Goal: Information Seeking & Learning: Learn about a topic

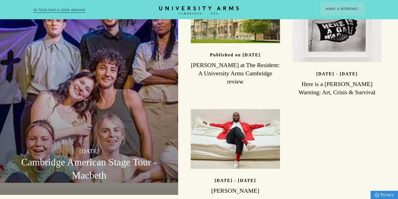
scroll to position [1447, 0]
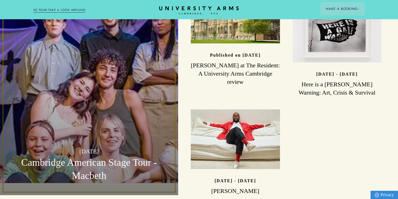
click at [123, 89] on div "[DATE] Cambridge American Stage Tour - Macbeth" at bounding box center [89, 89] width 178 height 211
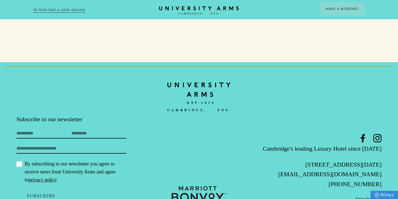
scroll to position [595, 0]
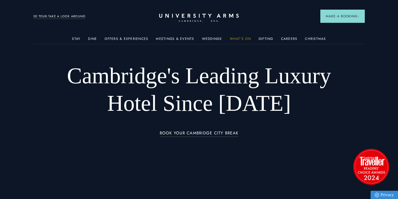
click at [244, 38] on link "What's On" at bounding box center [240, 40] width 21 height 7
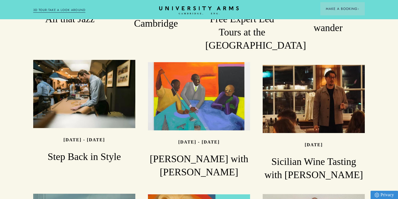
scroll to position [533, 0]
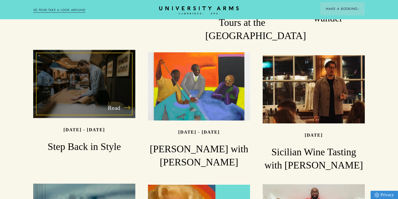
click at [63, 79] on div "Read" at bounding box center [84, 84] width 102 height 68
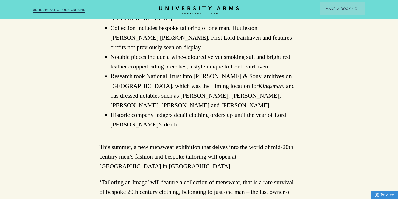
scroll to position [468, 0]
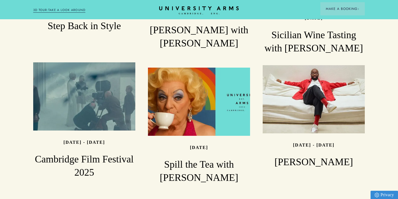
scroll to position [646, 0]
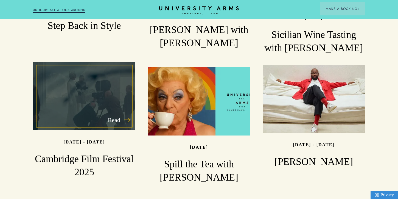
click at [76, 153] on h3 "Cambridge Film Festival 2025" at bounding box center [84, 166] width 102 height 26
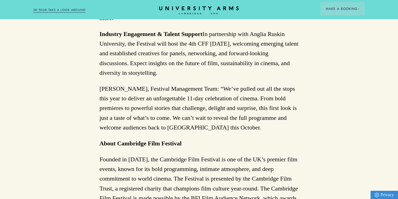
scroll to position [1161, 0]
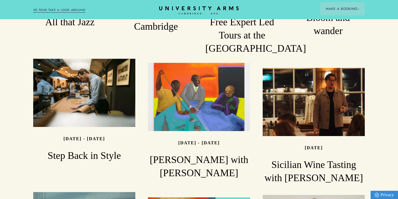
scroll to position [515, 0]
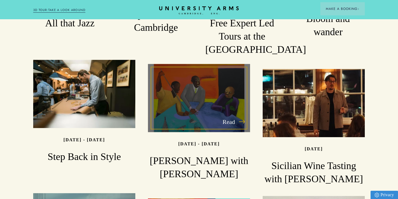
click at [216, 154] on h3 "[PERSON_NAME] with [PERSON_NAME]" at bounding box center [199, 167] width 102 height 26
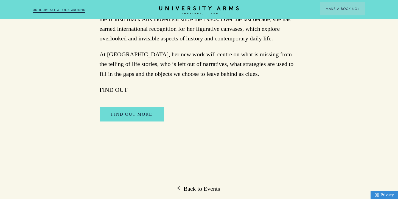
scroll to position [396, 0]
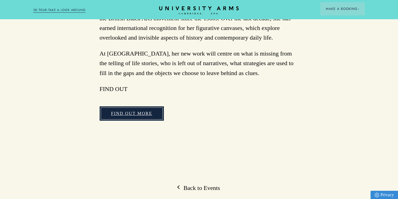
click at [142, 110] on link "FIND OUT MORE" at bounding box center [132, 113] width 64 height 14
